Goal: Task Accomplishment & Management: Manage account settings

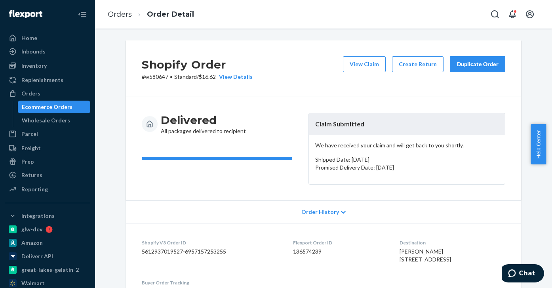
click at [39, 108] on div "Ecommerce Orders" at bounding box center [47, 107] width 51 height 8
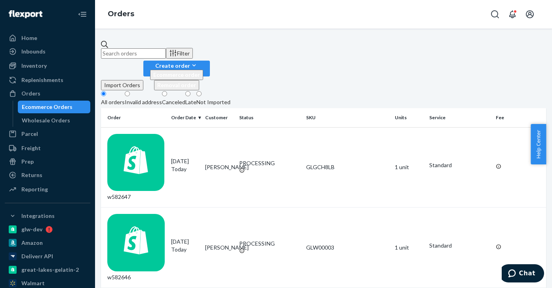
click at [149, 48] on input "text" at bounding box center [133, 53] width 65 height 10
paste input "GLGCH8LB"
click at [150, 49] on input "GLGCH8LB" at bounding box center [133, 53] width 65 height 10
paste input "w567916"
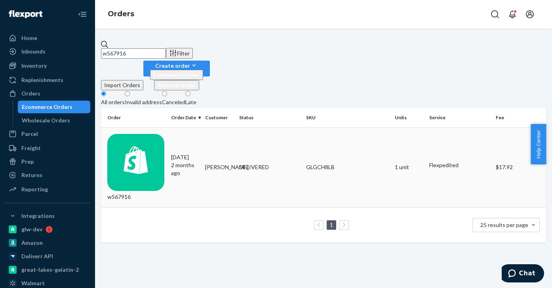
type input "w567916"
click at [133, 134] on div "w567916" at bounding box center [135, 167] width 57 height 67
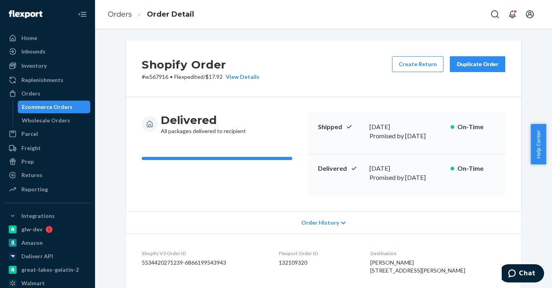
click at [472, 65] on div "Duplicate Order" at bounding box center [478, 64] width 42 height 8
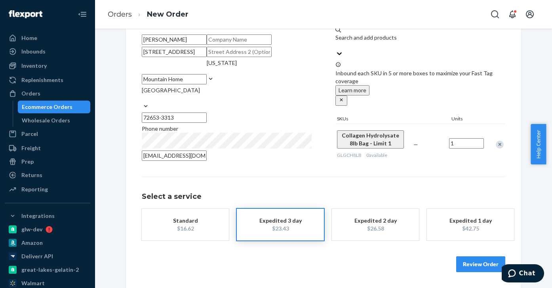
scroll to position [105, 0]
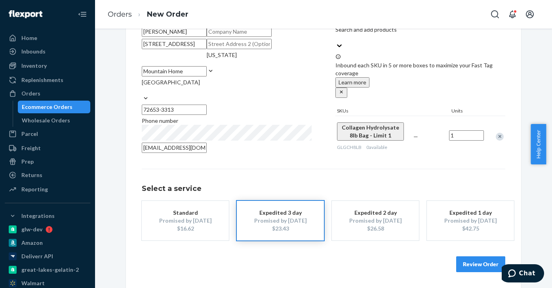
click at [185, 225] on div "Promised by [DATE]" at bounding box center [185, 221] width 63 height 8
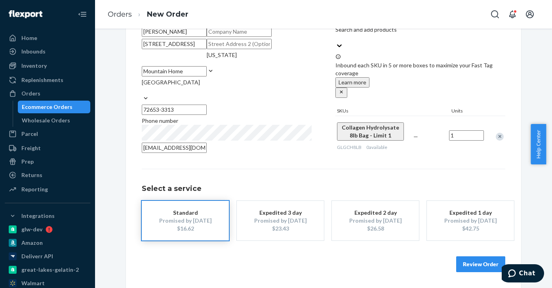
scroll to position [113, 0]
click at [485, 267] on button "Review Order" at bounding box center [481, 264] width 49 height 16
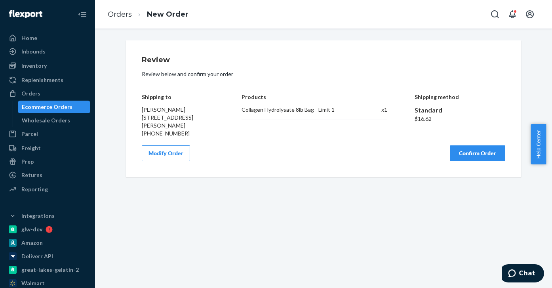
scroll to position [0, 0]
click at [480, 161] on button "Confirm Order" at bounding box center [477, 153] width 55 height 16
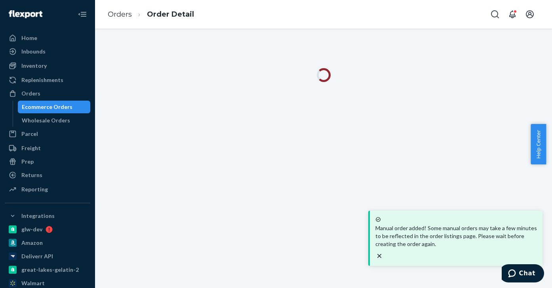
click at [382, 254] on icon "close toast" at bounding box center [380, 256] width 4 height 4
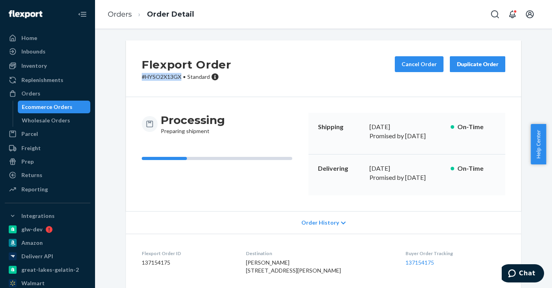
drag, startPoint x: 178, startPoint y: 76, endPoint x: 122, endPoint y: 76, distance: 56.7
click at [122, 76] on div "Flexport Order # HYSO2X13GX • Standard Cancel Order Duplicate Order Processing …" at bounding box center [323, 195] width 407 height 311
copy p "# HYSO2X13GX"
